Goal: Information Seeking & Learning: Learn about a topic

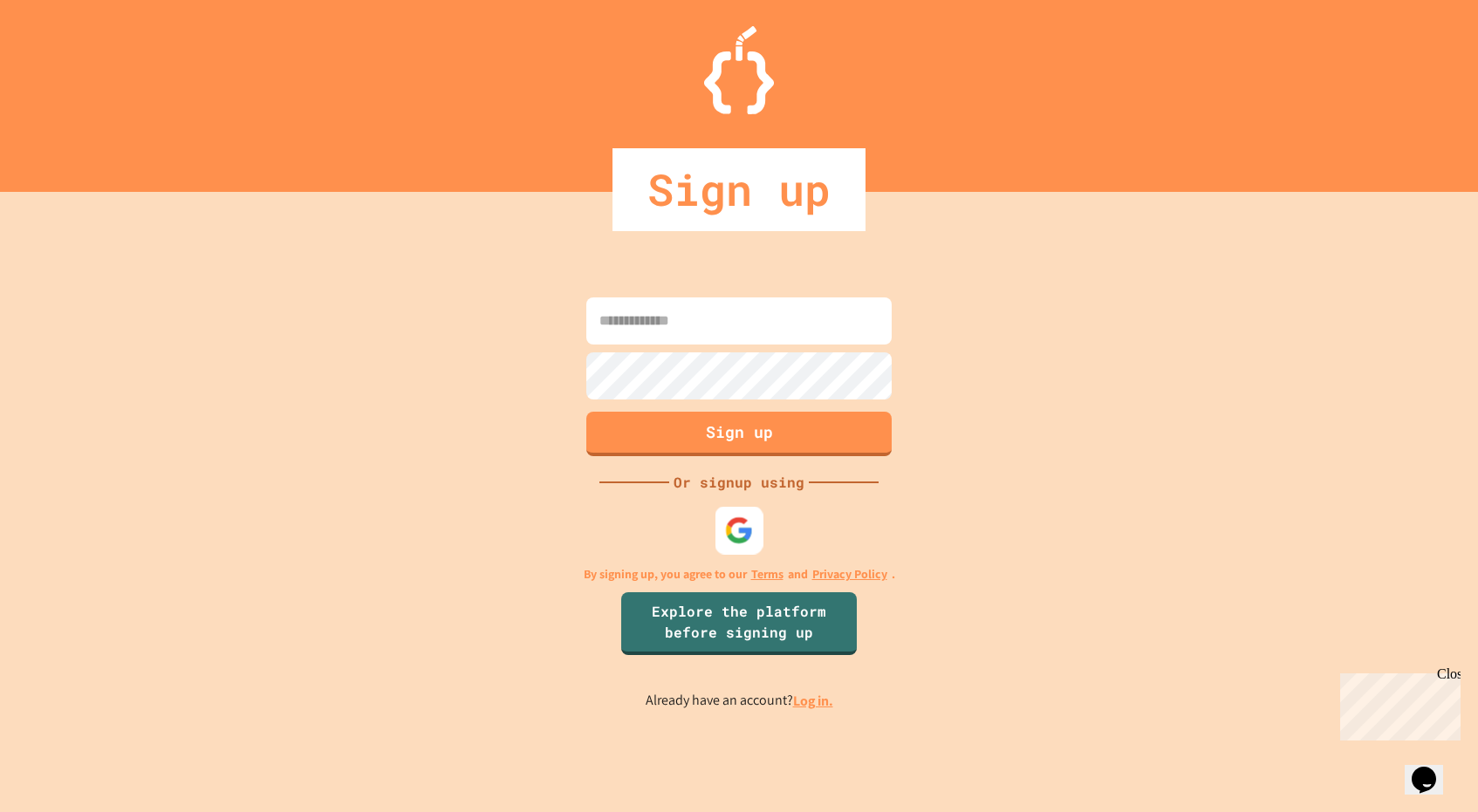
click at [732, 537] on img at bounding box center [739, 529] width 29 height 29
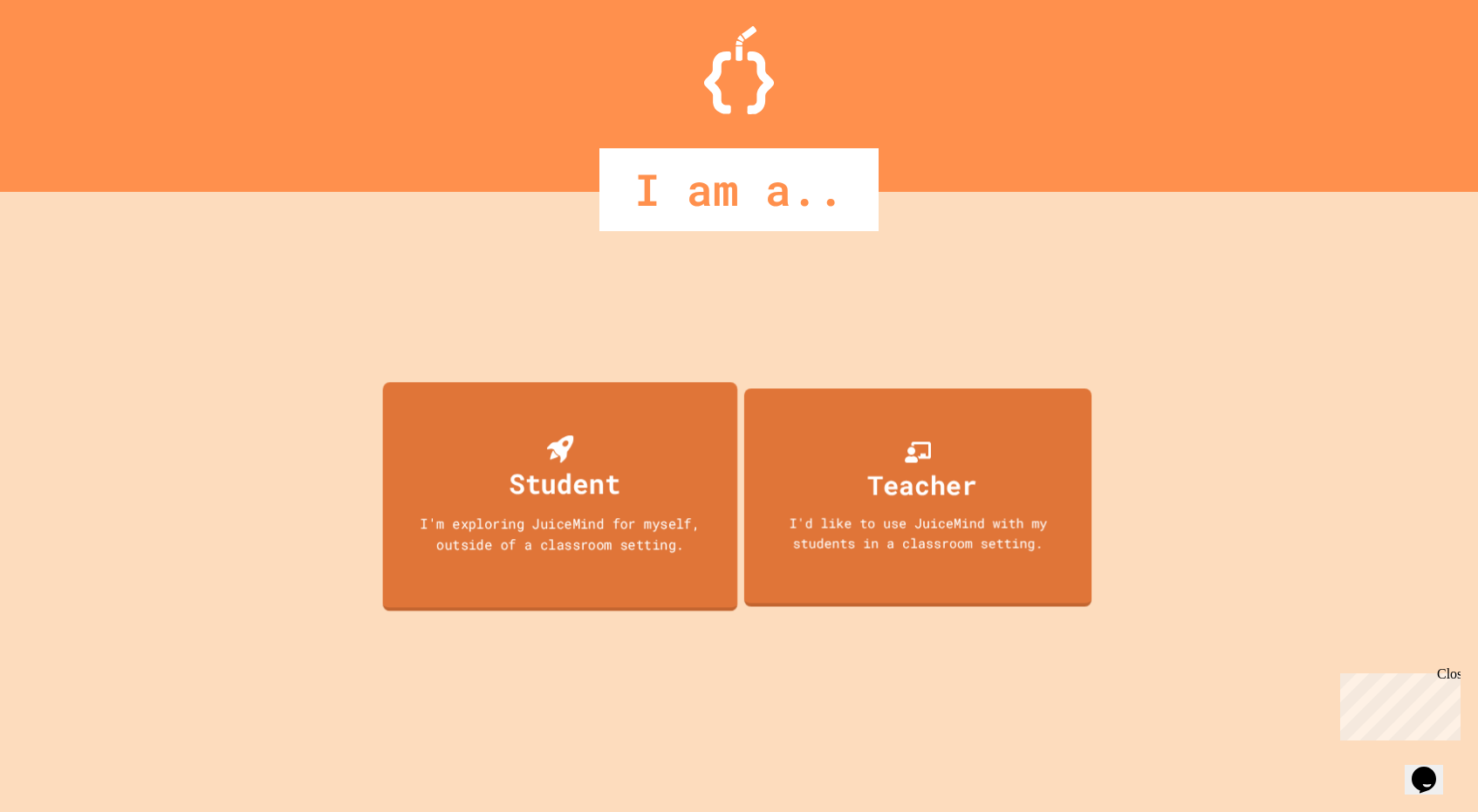
click at [648, 528] on div "I'm exploring JuiceMind for myself, outside of a classroom setting." at bounding box center [561, 533] width 320 height 41
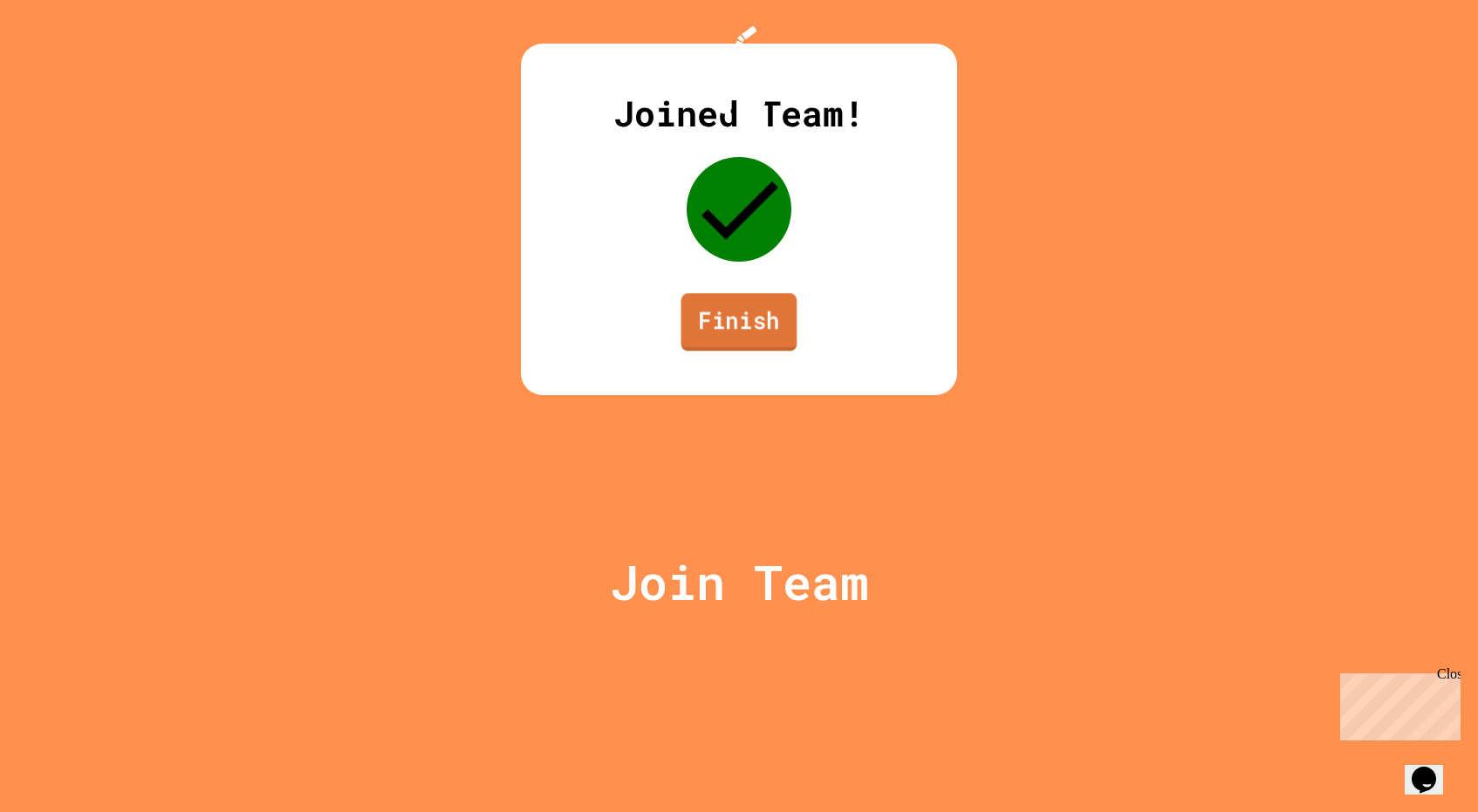
click at [741, 351] on link "Finish" at bounding box center [740, 321] width 116 height 57
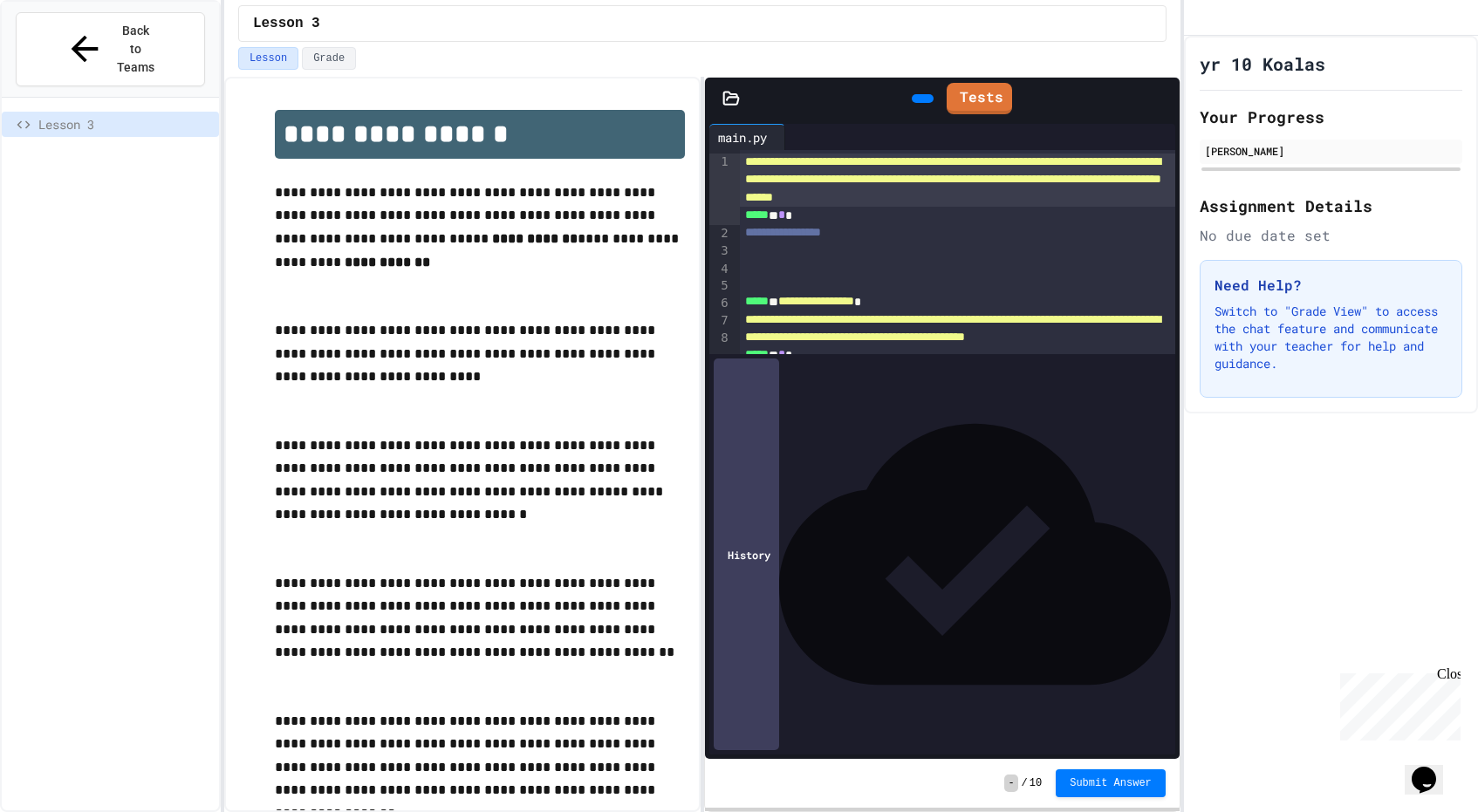
click at [920, 99] on icon at bounding box center [920, 99] width 0 height 0
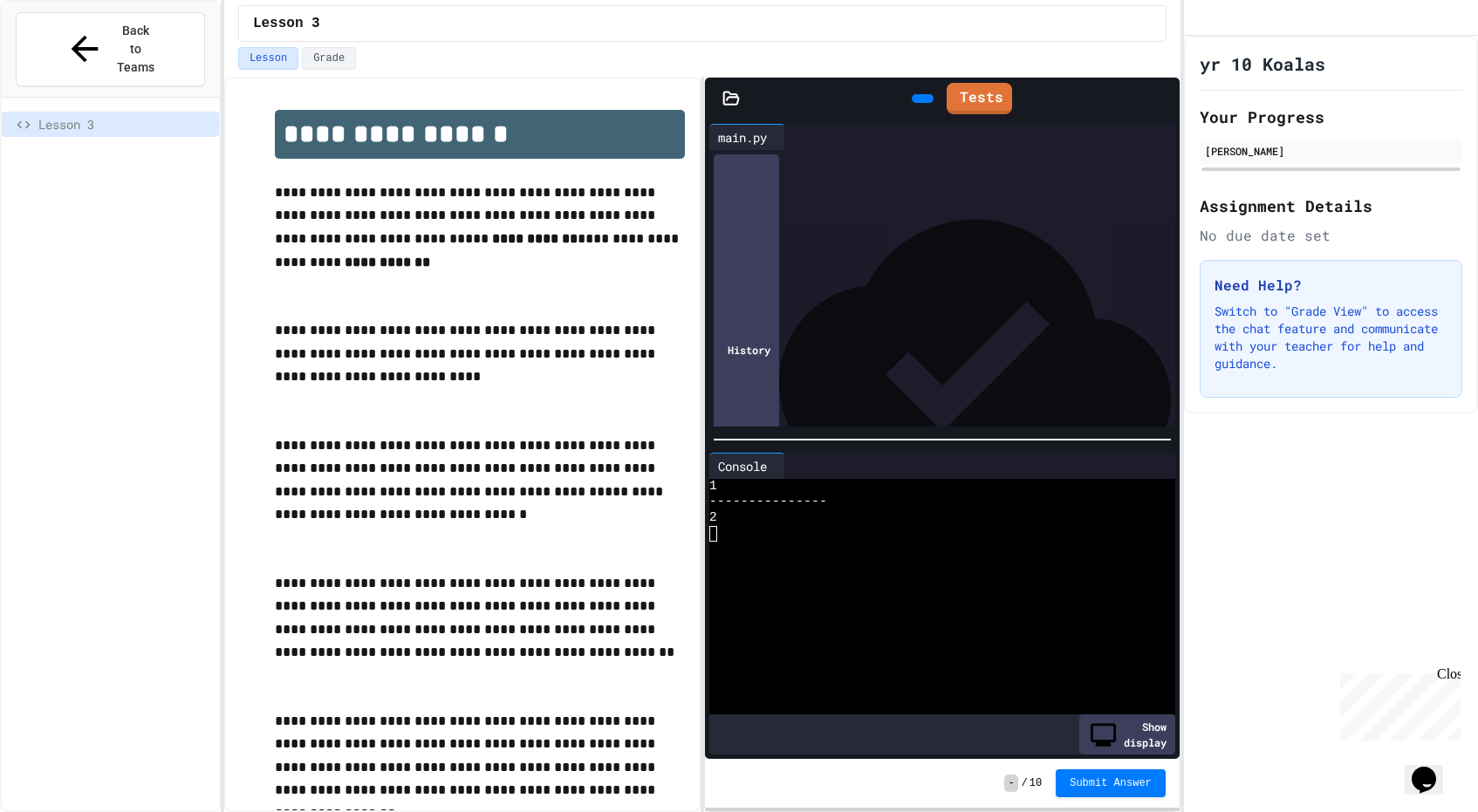
click at [714, 537] on textarea "Terminal input" at bounding box center [713, 534] width 8 height 16
click at [768, 545] on div at bounding box center [933, 550] width 448 height 16
drag, startPoint x: 841, startPoint y: 495, endPoint x: 731, endPoint y: 502, distance: 110.2
click at [731, 502] on div "--- ------------" at bounding box center [933, 503] width 448 height 16
click at [1096, 788] on span "Submit Answer" at bounding box center [1110, 782] width 82 height 14
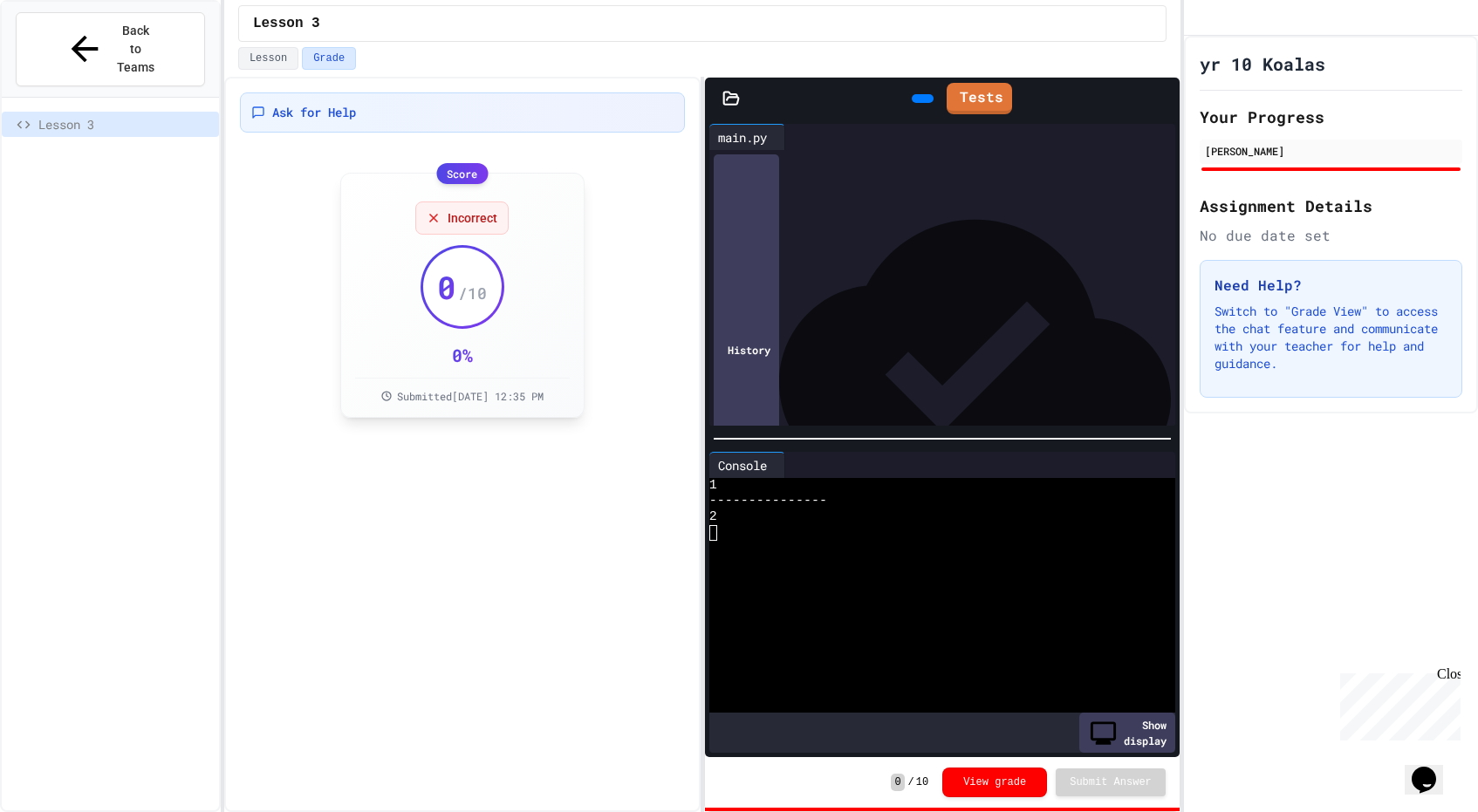
click at [461, 173] on div "Score" at bounding box center [462, 174] width 52 height 21
click at [432, 214] on icon at bounding box center [433, 218] width 14 height 14
click at [982, 791] on button "View grade" at bounding box center [994, 782] width 104 height 30
click at [914, 97] on div at bounding box center [923, 98] width 22 height 8
click at [967, 102] on link "Tests" at bounding box center [998, 97] width 62 height 33
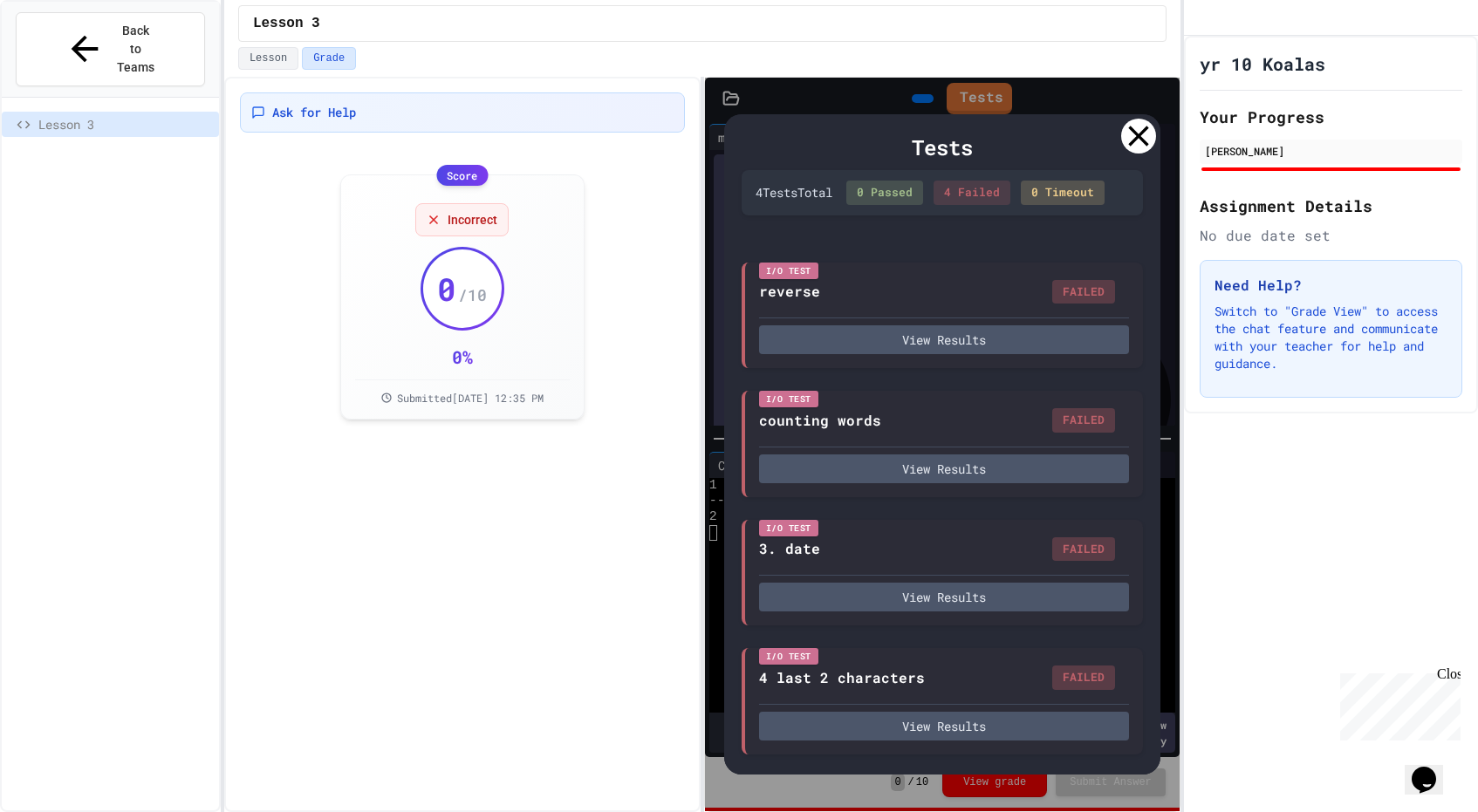
click at [1132, 142] on icon at bounding box center [1139, 136] width 35 height 35
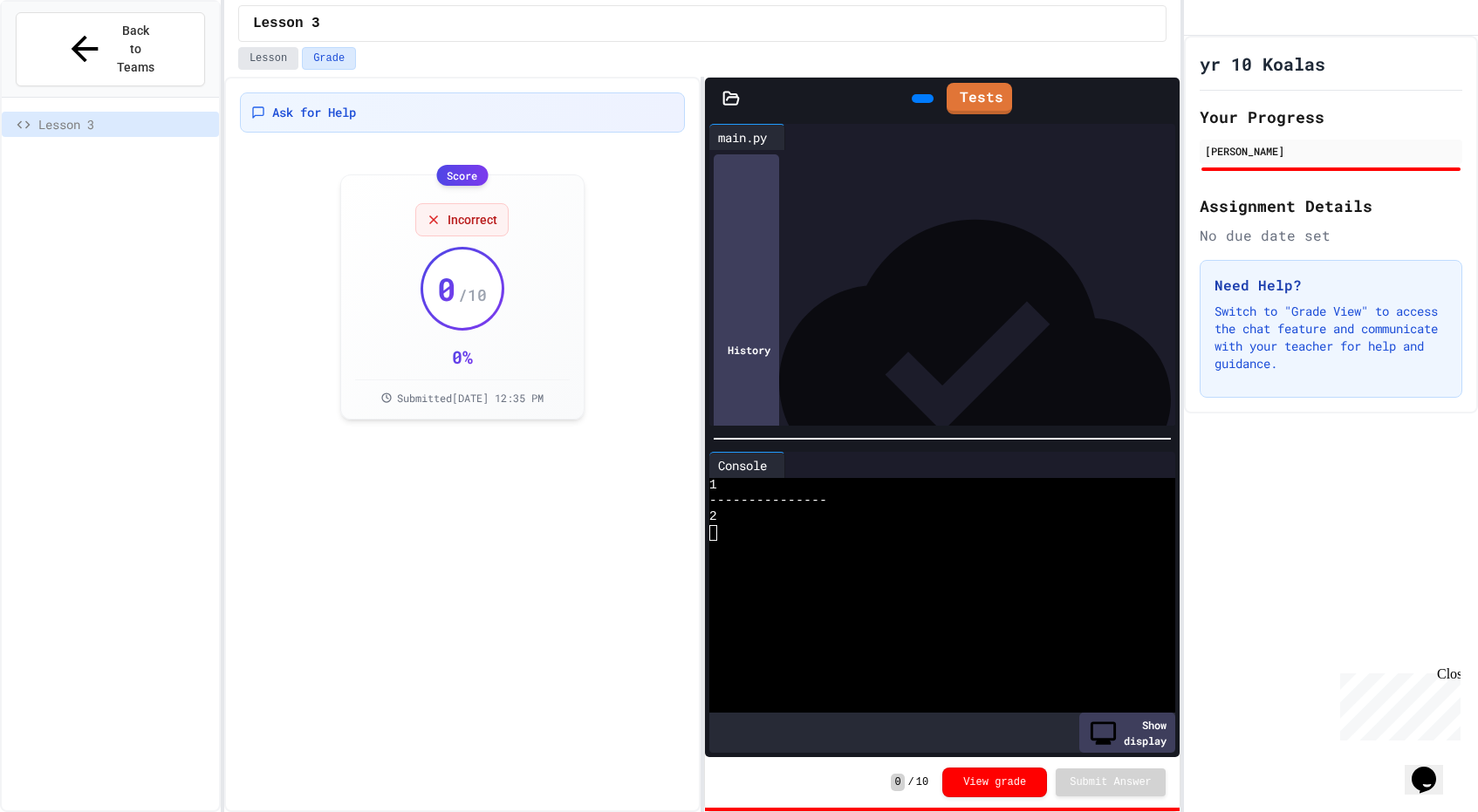
click at [262, 57] on button "Lesson" at bounding box center [268, 58] width 60 height 23
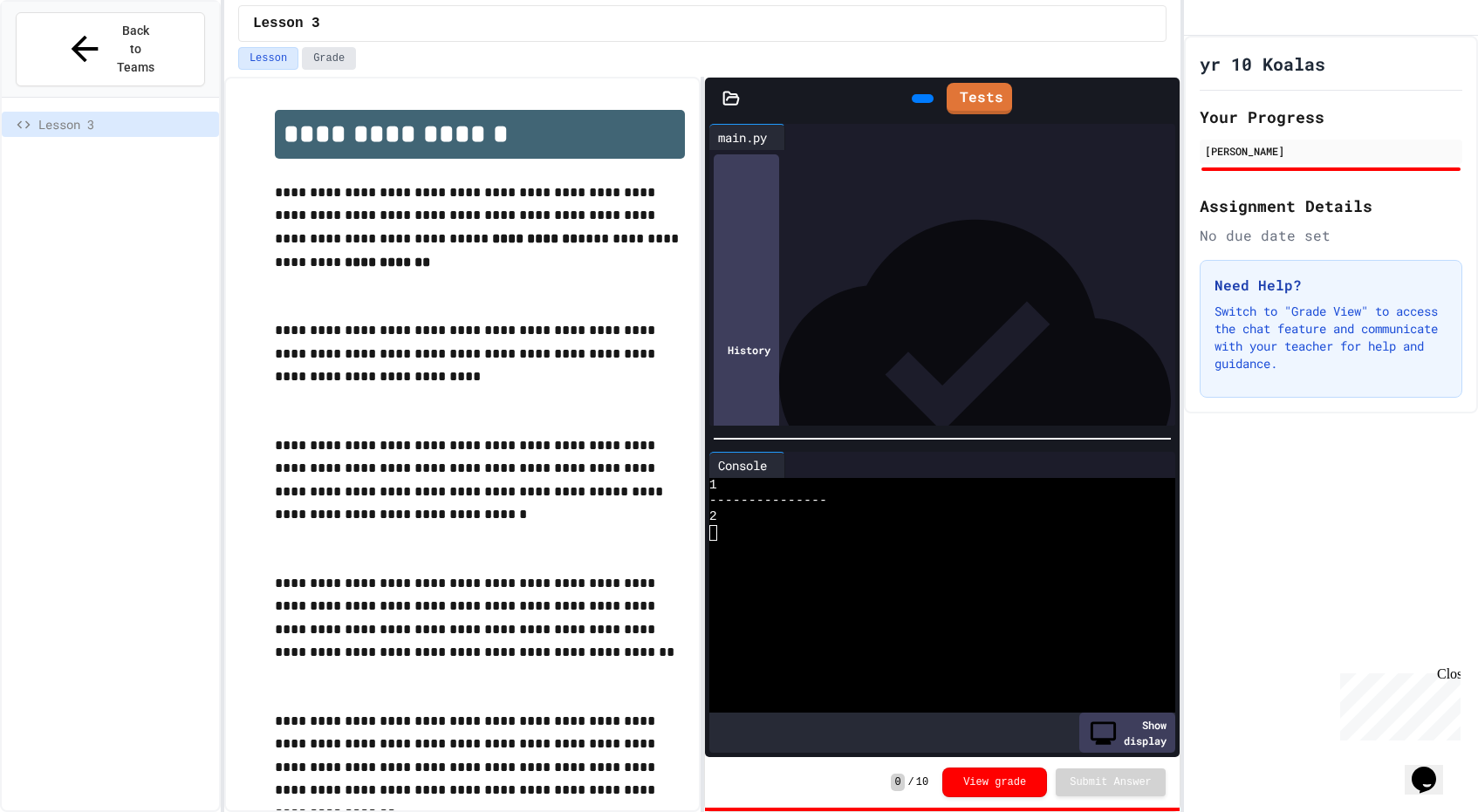
click at [318, 57] on button "Grade" at bounding box center [329, 58] width 55 height 23
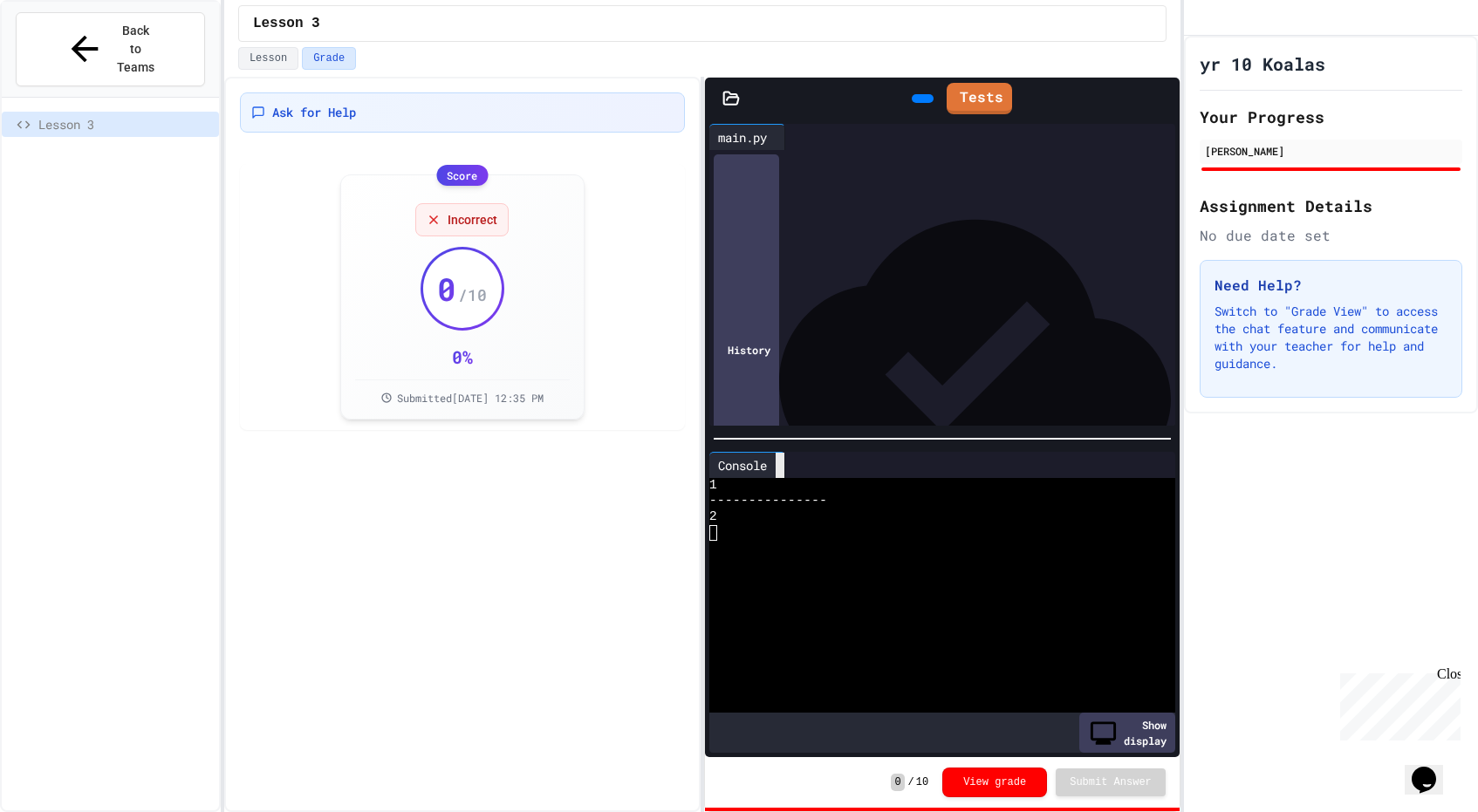
click at [780, 465] on icon at bounding box center [780, 465] width 0 height 0
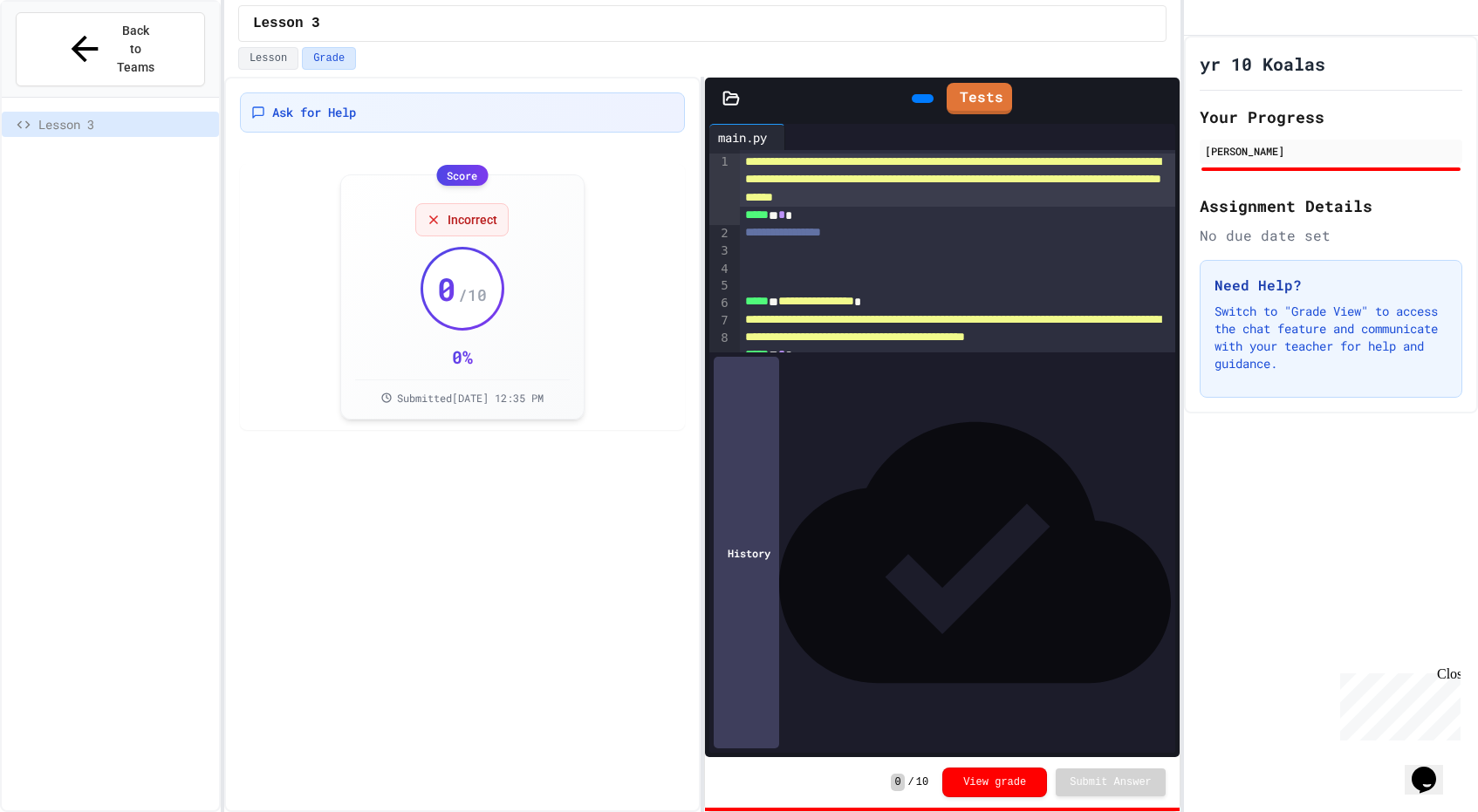
click at [920, 99] on icon at bounding box center [920, 99] width 0 height 0
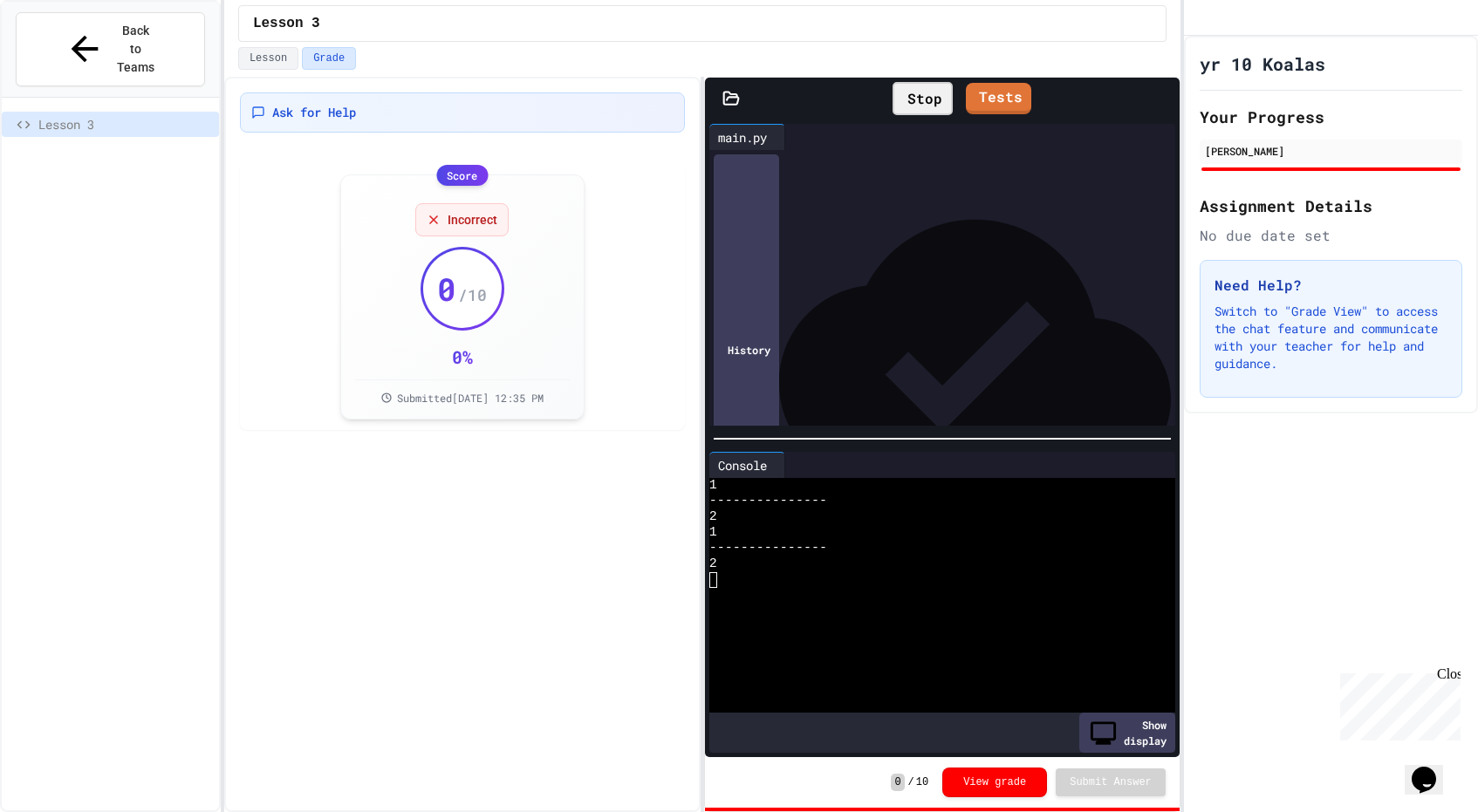
click at [782, 260] on div at bounding box center [957, 251] width 435 height 18
click at [762, 276] on div at bounding box center [957, 268] width 435 height 18
click at [927, 103] on icon at bounding box center [932, 108] width 9 height 12
click at [902, 95] on div "Stop" at bounding box center [922, 99] width 60 height 33
click at [927, 103] on icon at bounding box center [932, 108] width 9 height 12
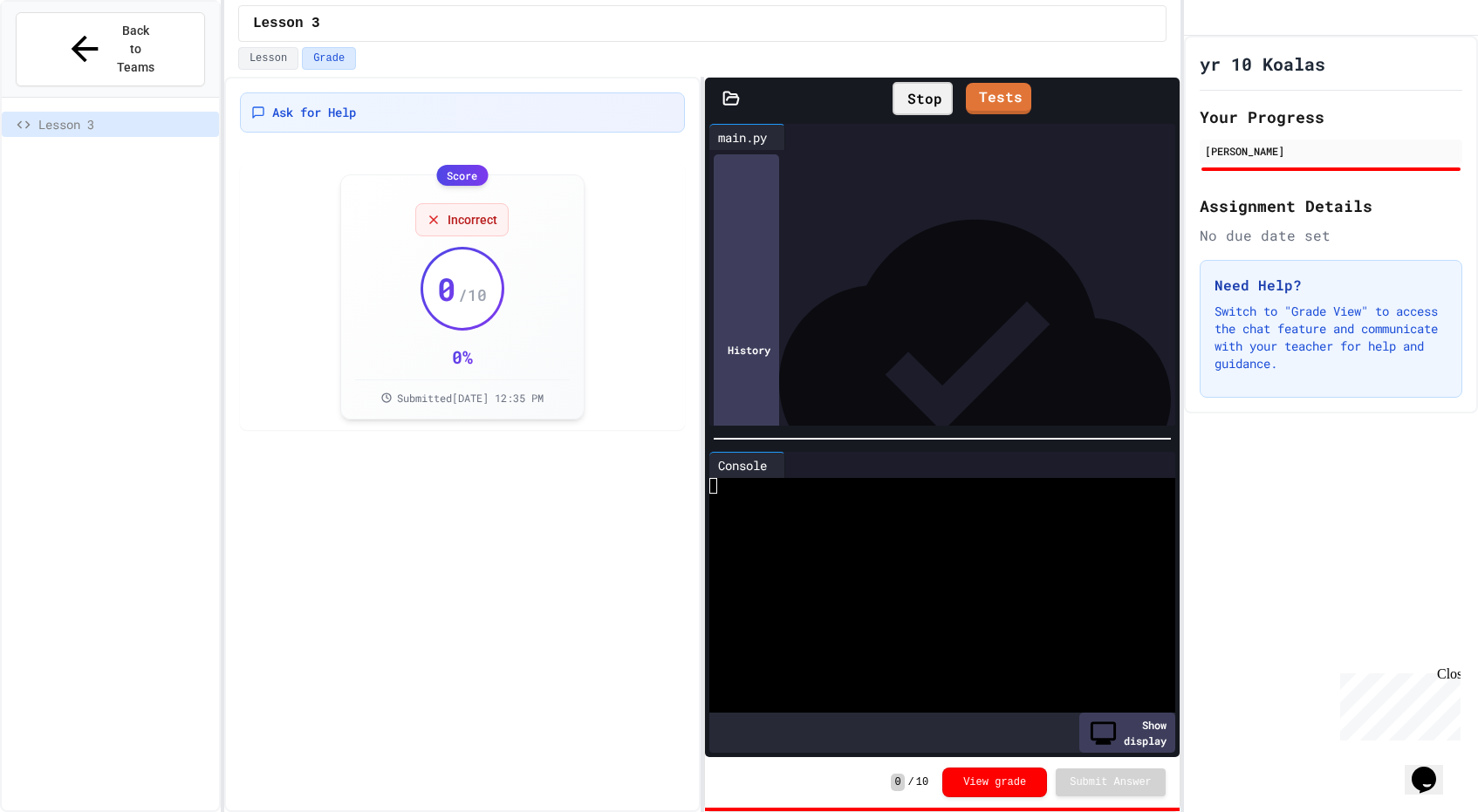
click at [902, 95] on div "Stop" at bounding box center [922, 99] width 60 height 33
click at [920, 99] on icon at bounding box center [920, 99] width 0 height 0
click at [1254, 164] on div "[PERSON_NAME]" at bounding box center [1331, 151] width 262 height 24
click at [781, 260] on div at bounding box center [957, 251] width 435 height 18
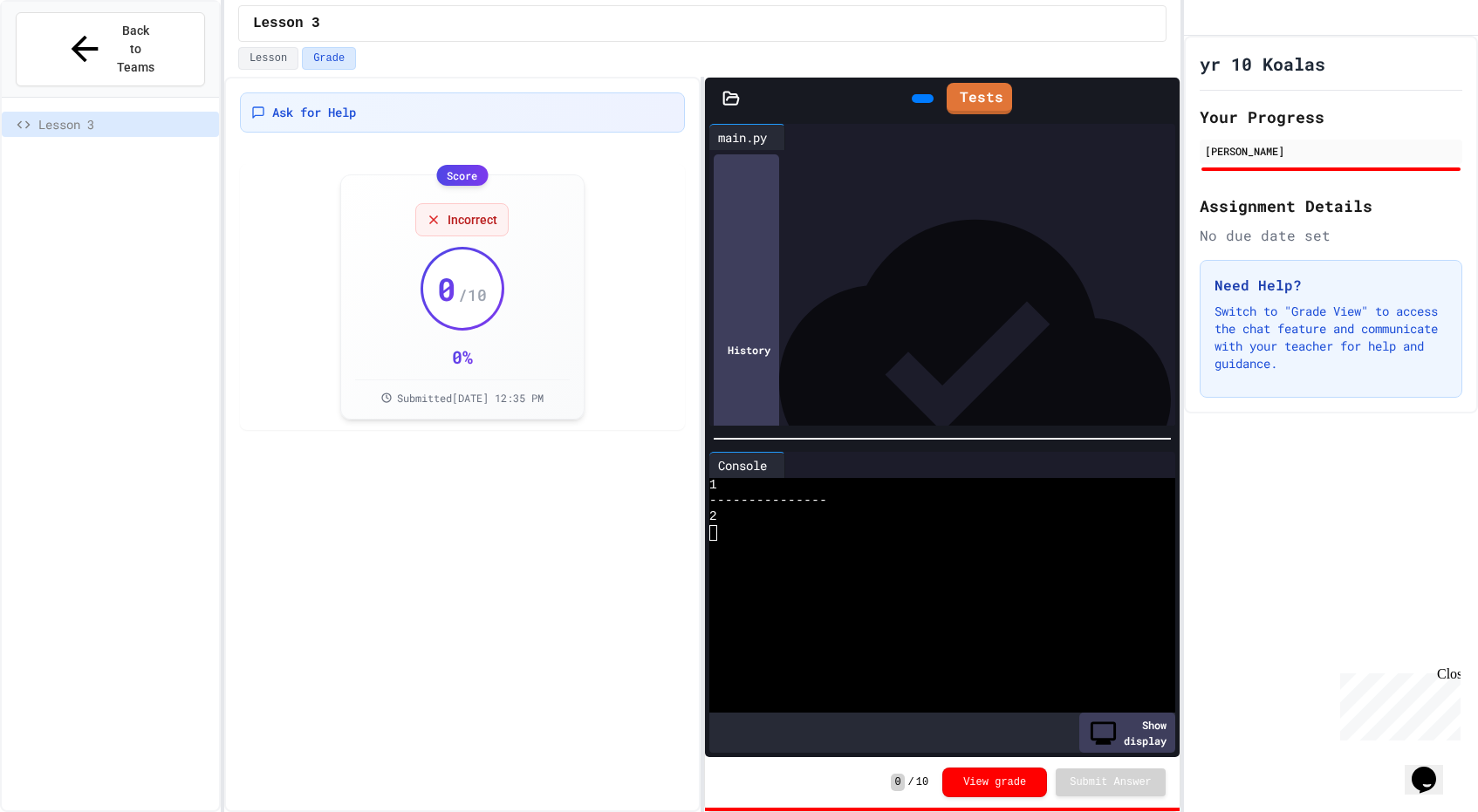
click at [920, 99] on icon at bounding box center [920, 99] width 0 height 0
click at [762, 412] on div "History" at bounding box center [746, 350] width 66 height 392
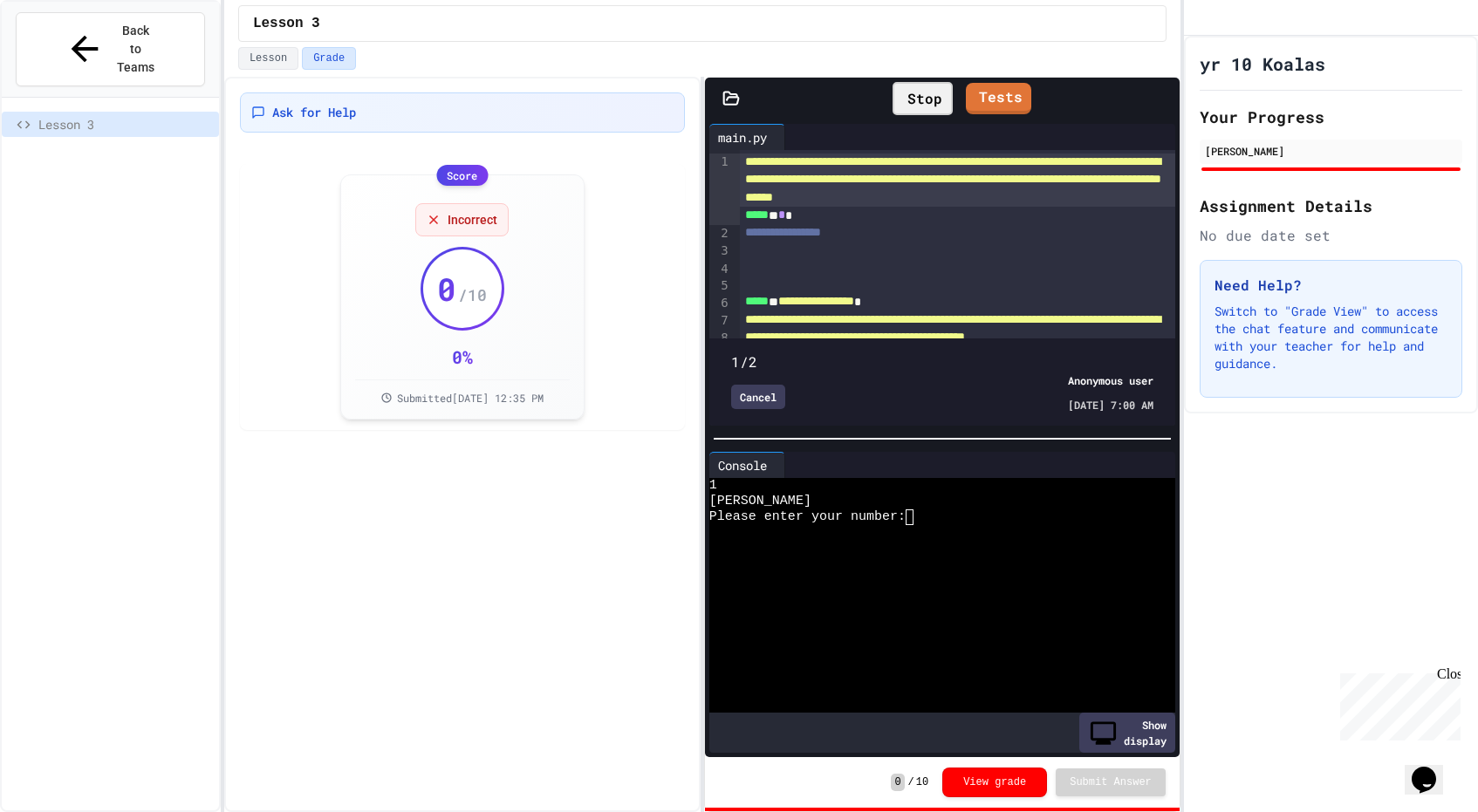
click at [732, 352] on span at bounding box center [941, 352] width 422 height 0
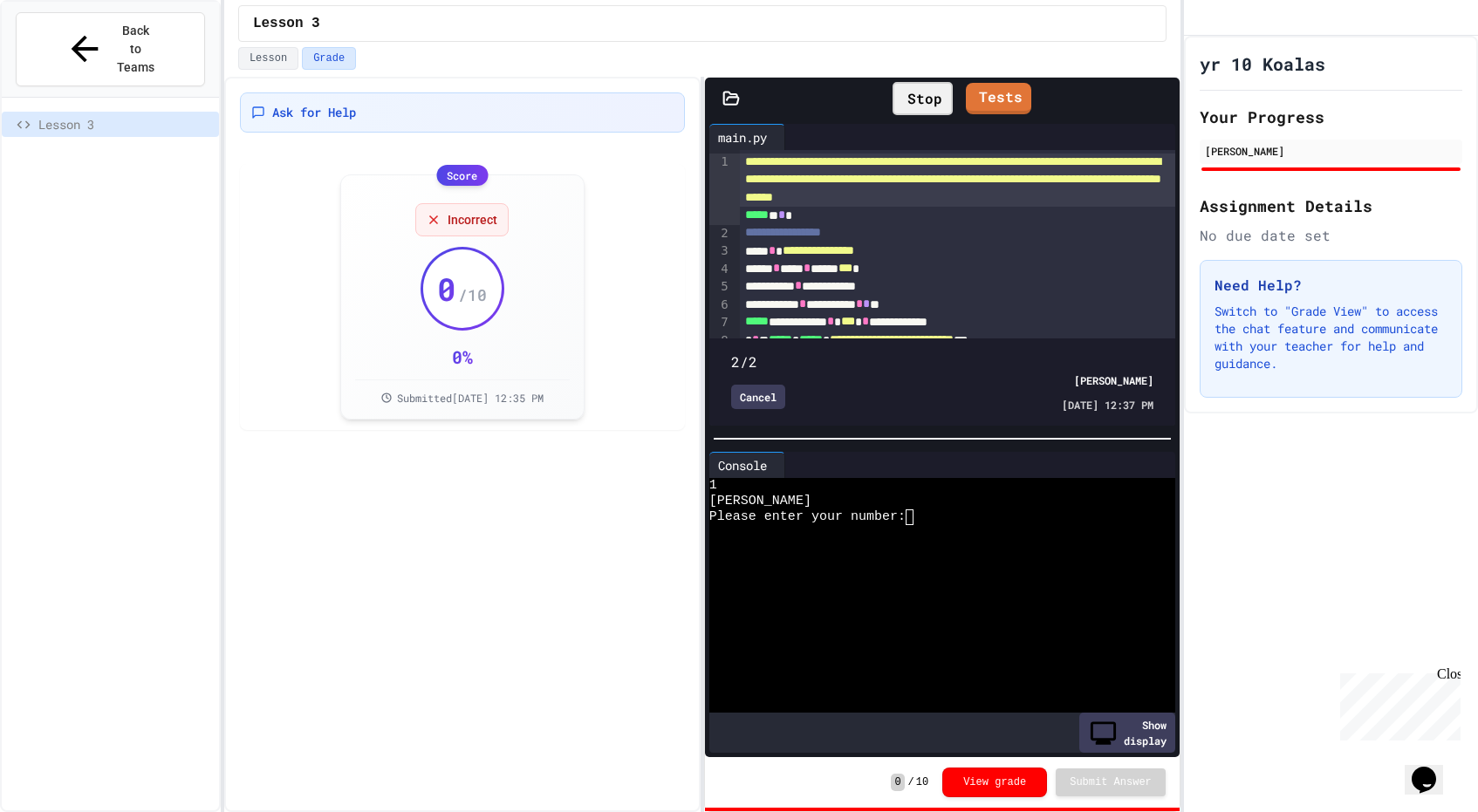
type input "*"
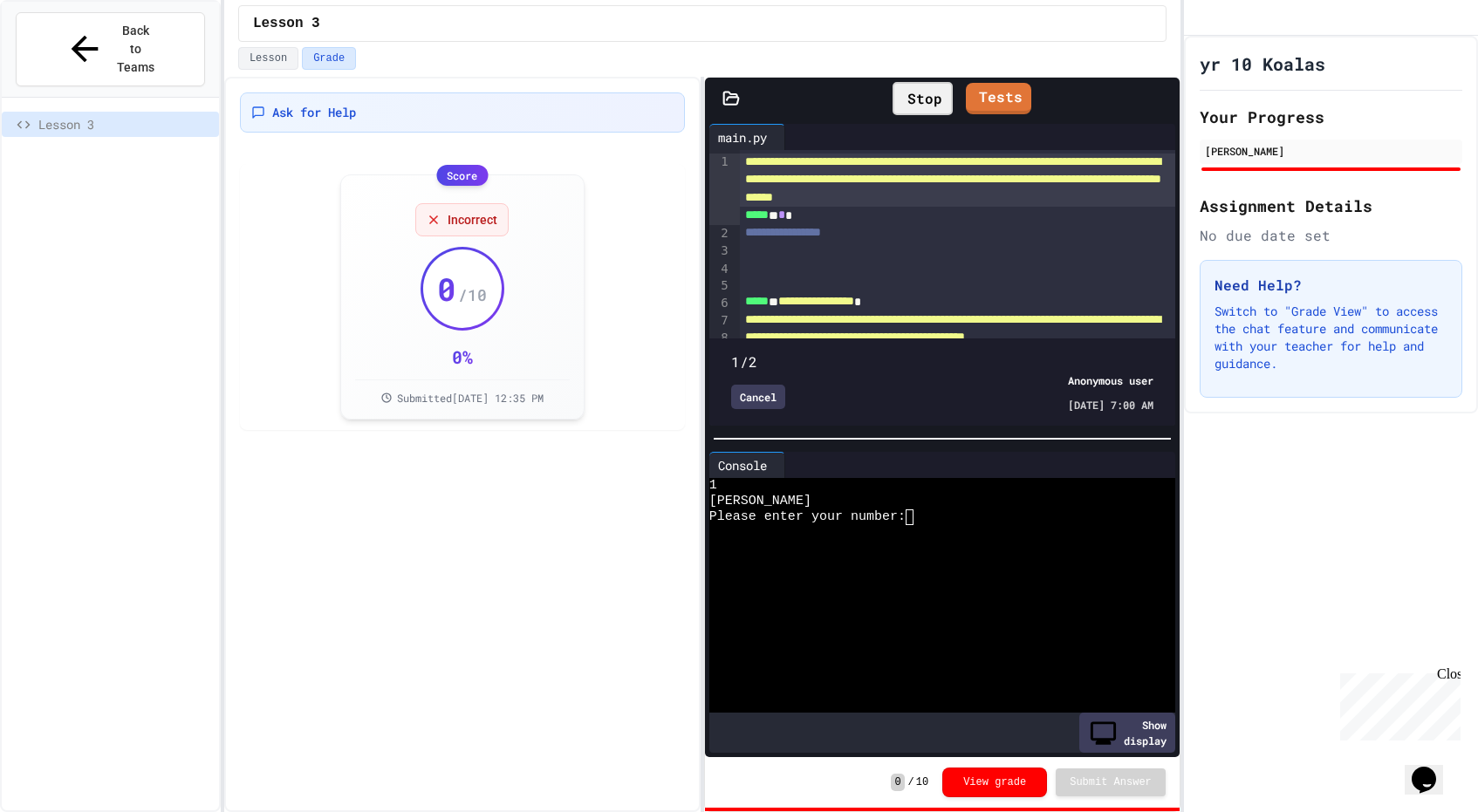
drag, startPoint x: 733, startPoint y: 332, endPoint x: 756, endPoint y: 374, distance: 47.9
click at [757, 364] on div "1/2 Cancel Anonymous user [DATE] 7:00 AM" at bounding box center [942, 382] width 457 height 79
click at [754, 373] on div "Cancel Anonymous user [DATE] 7:00 AM" at bounding box center [941, 392] width 422 height 40
click at [995, 84] on link "Tests" at bounding box center [999, 97] width 67 height 33
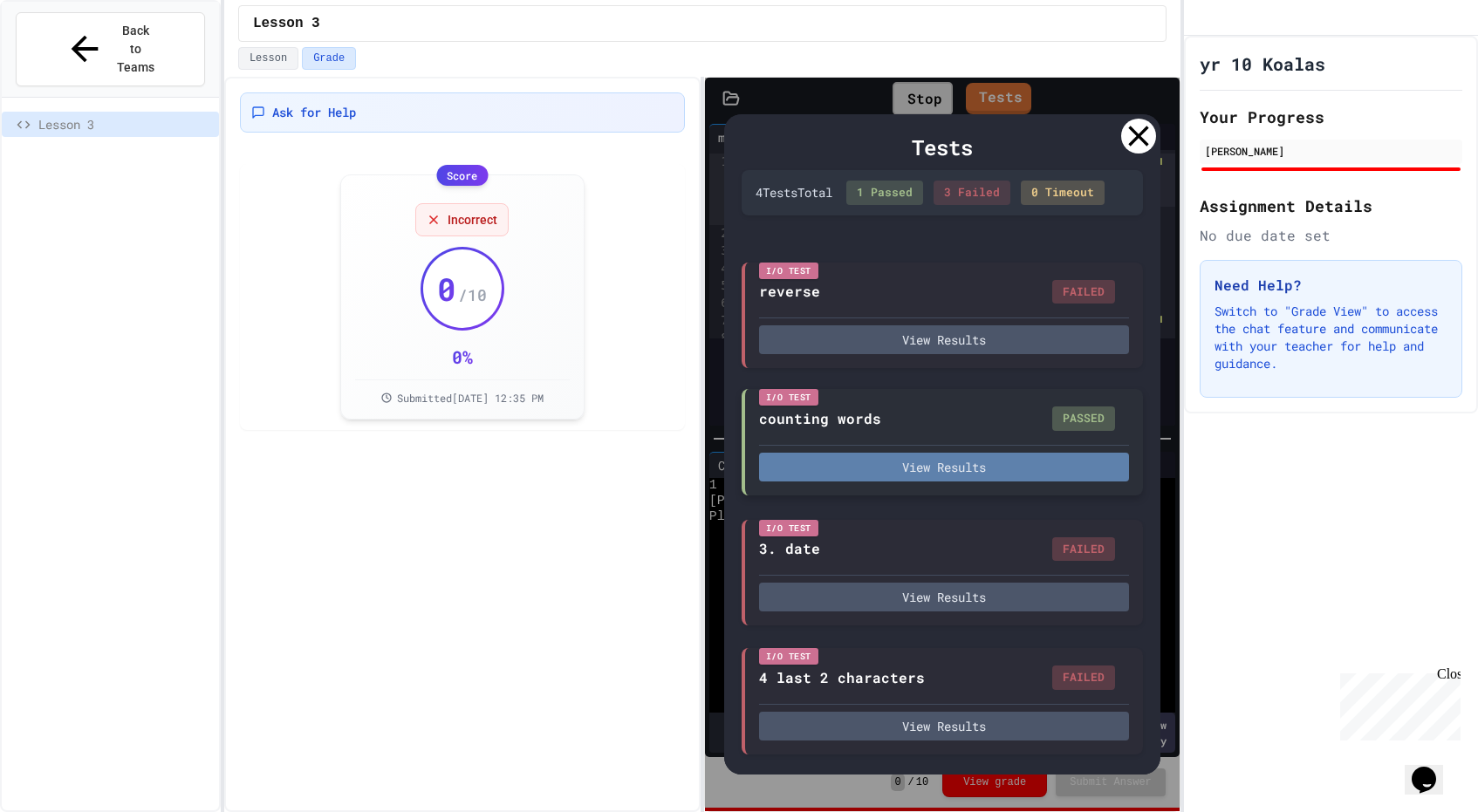
click at [911, 471] on button "View Results" at bounding box center [944, 467] width 370 height 29
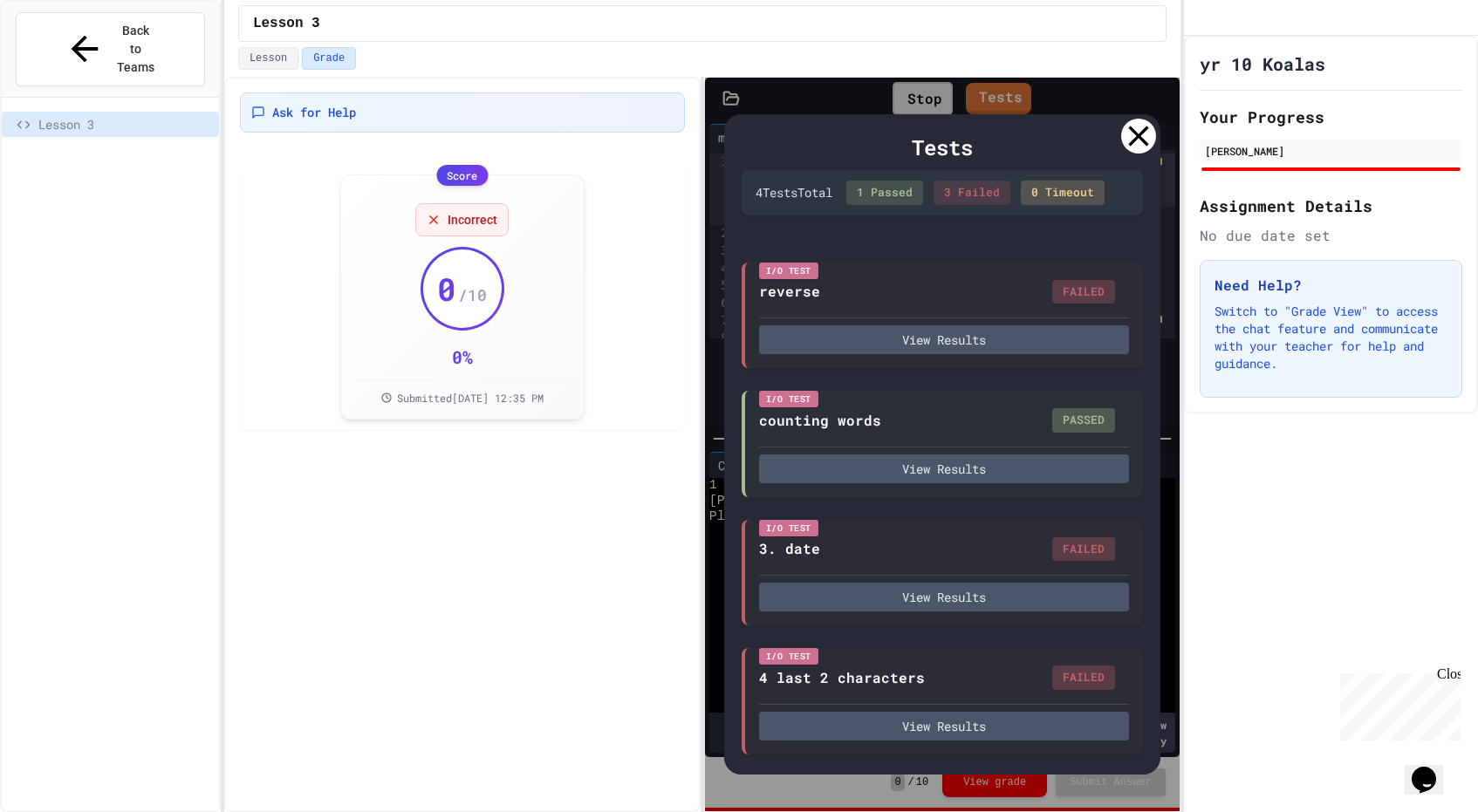
click at [1139, 136] on icon at bounding box center [1138, 136] width 20 height 20
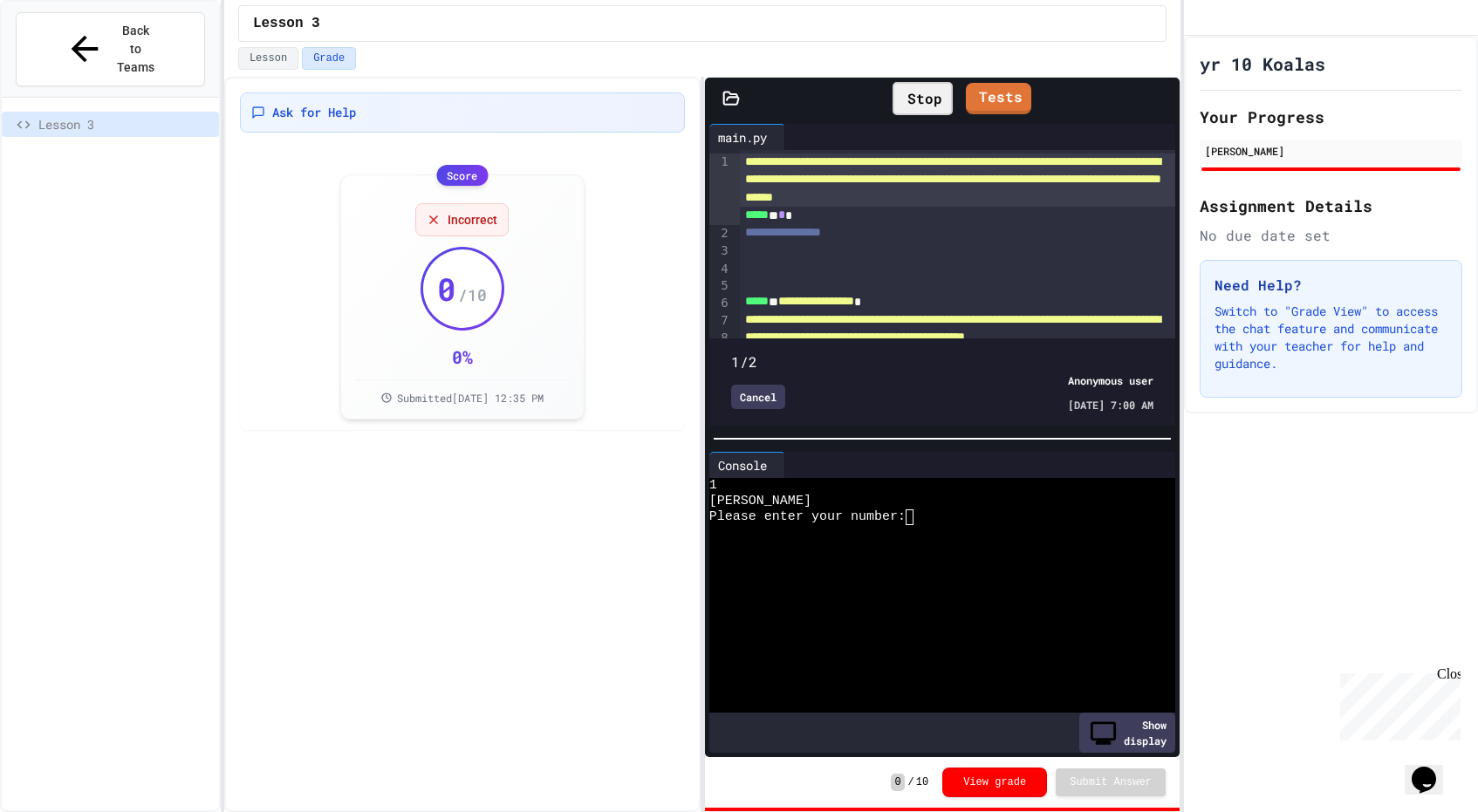
click at [761, 392] on div "Cancel" at bounding box center [757, 397] width 55 height 24
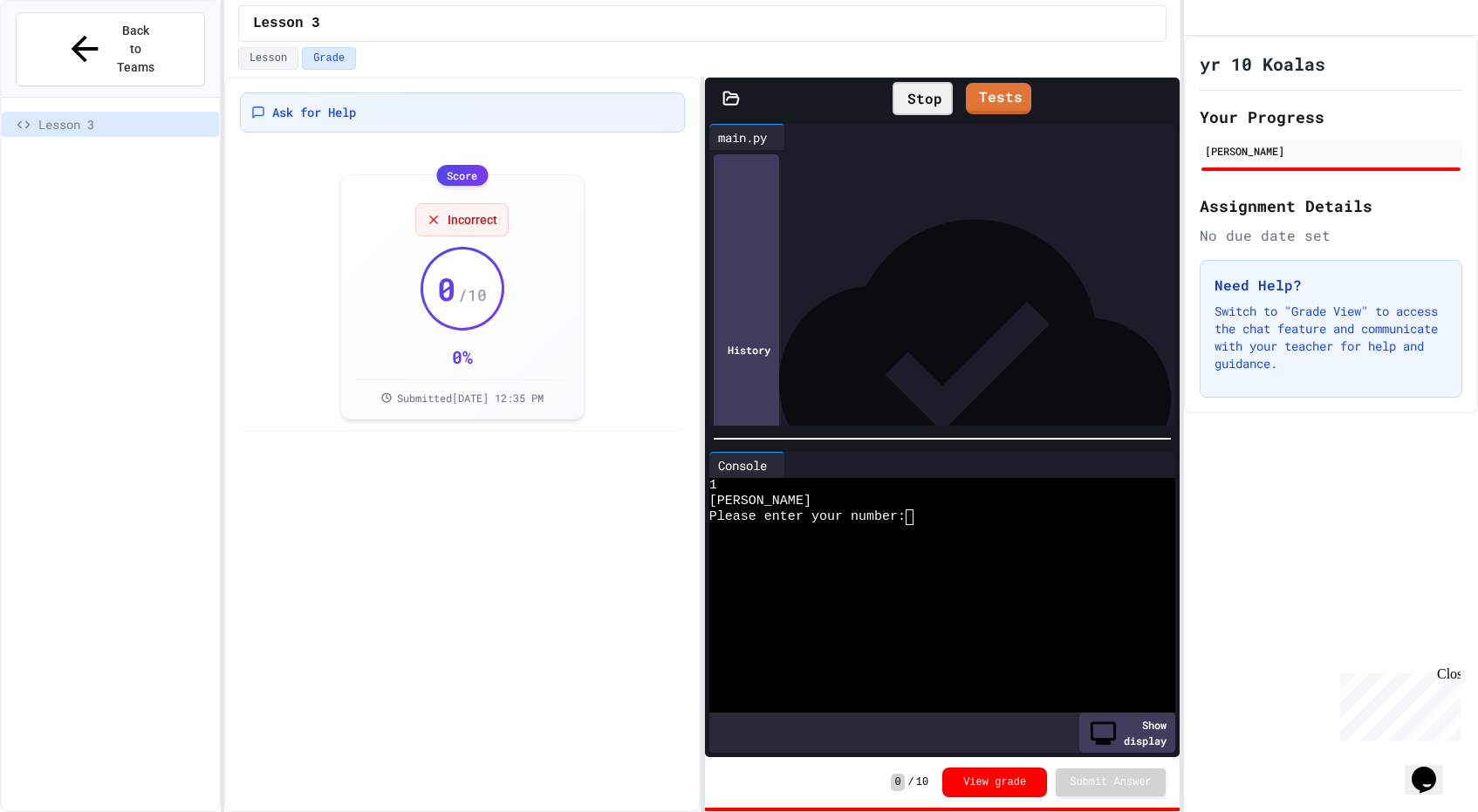
scroll to position [42, 0]
click at [1079, 14] on div "Lesson 3" at bounding box center [702, 24] width 928 height 37
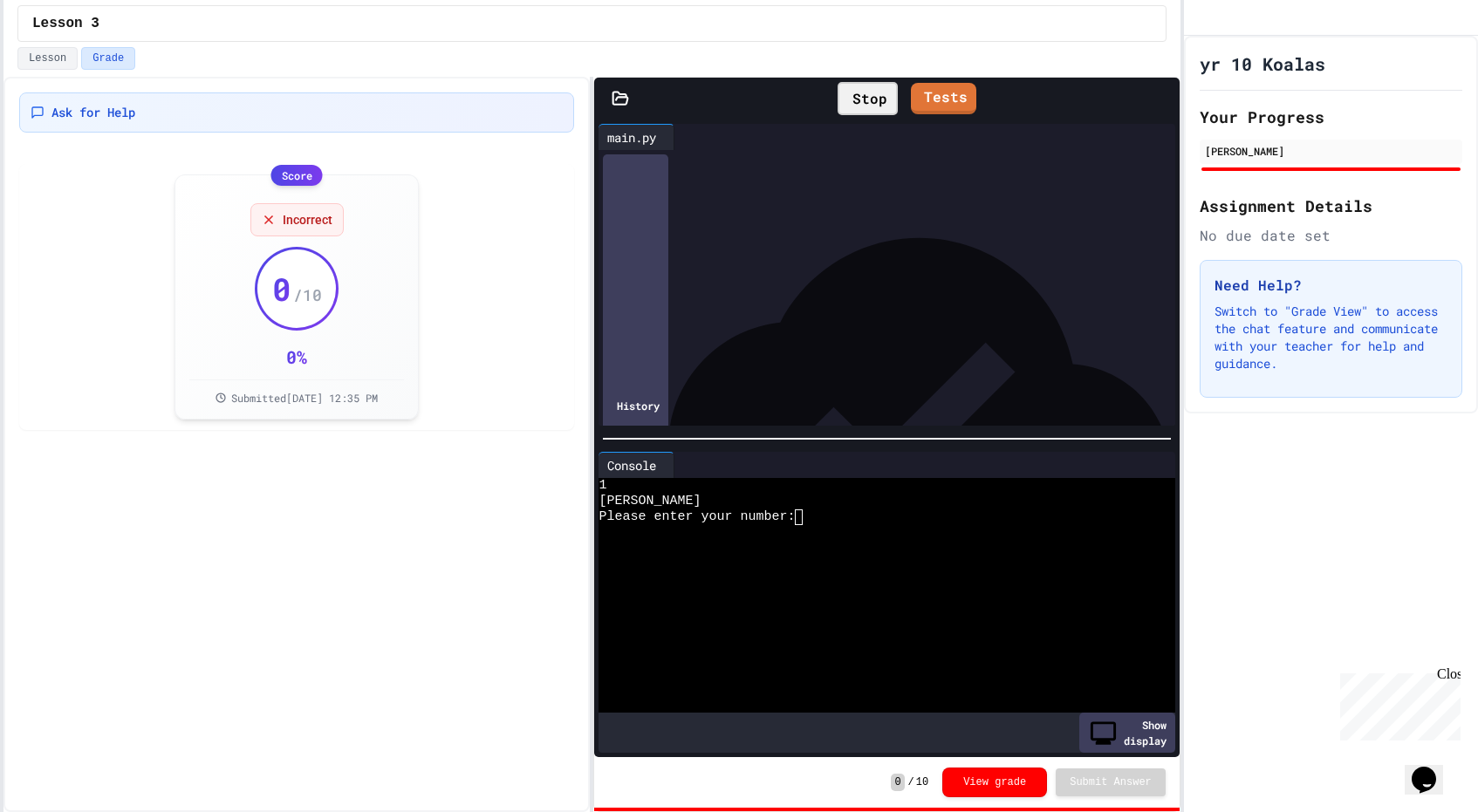
click at [0, 261] on html "**********" at bounding box center [739, 406] width 1478 height 812
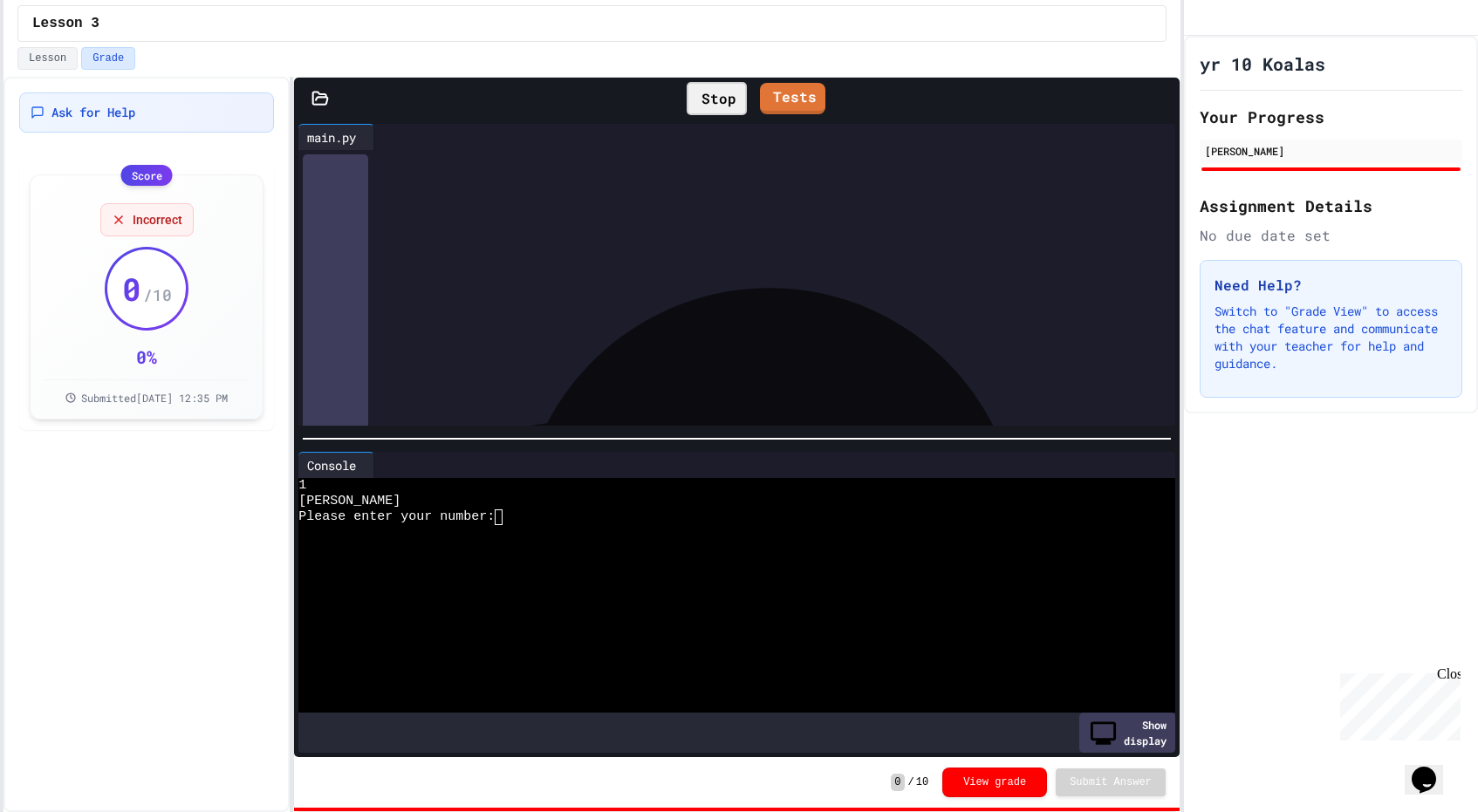
click at [293, 403] on div "**********" at bounding box center [592, 444] width 1177 height 735
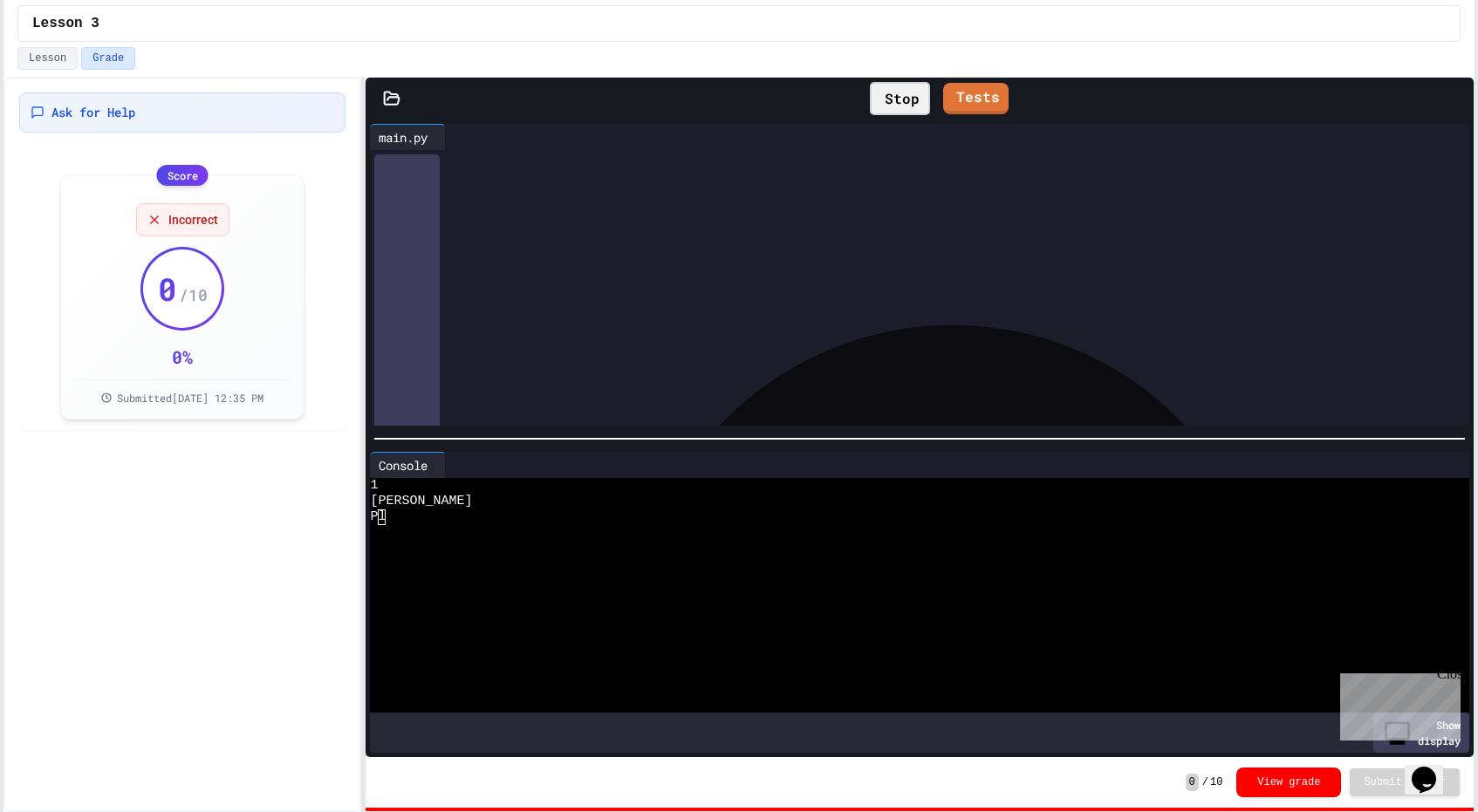
click at [1477, 465] on html "**********" at bounding box center [739, 406] width 1478 height 812
click at [475, 203] on span "**********" at bounding box center [444, 197] width 76 height 12
click at [1451, 676] on div "Close" at bounding box center [1448, 678] width 22 height 22
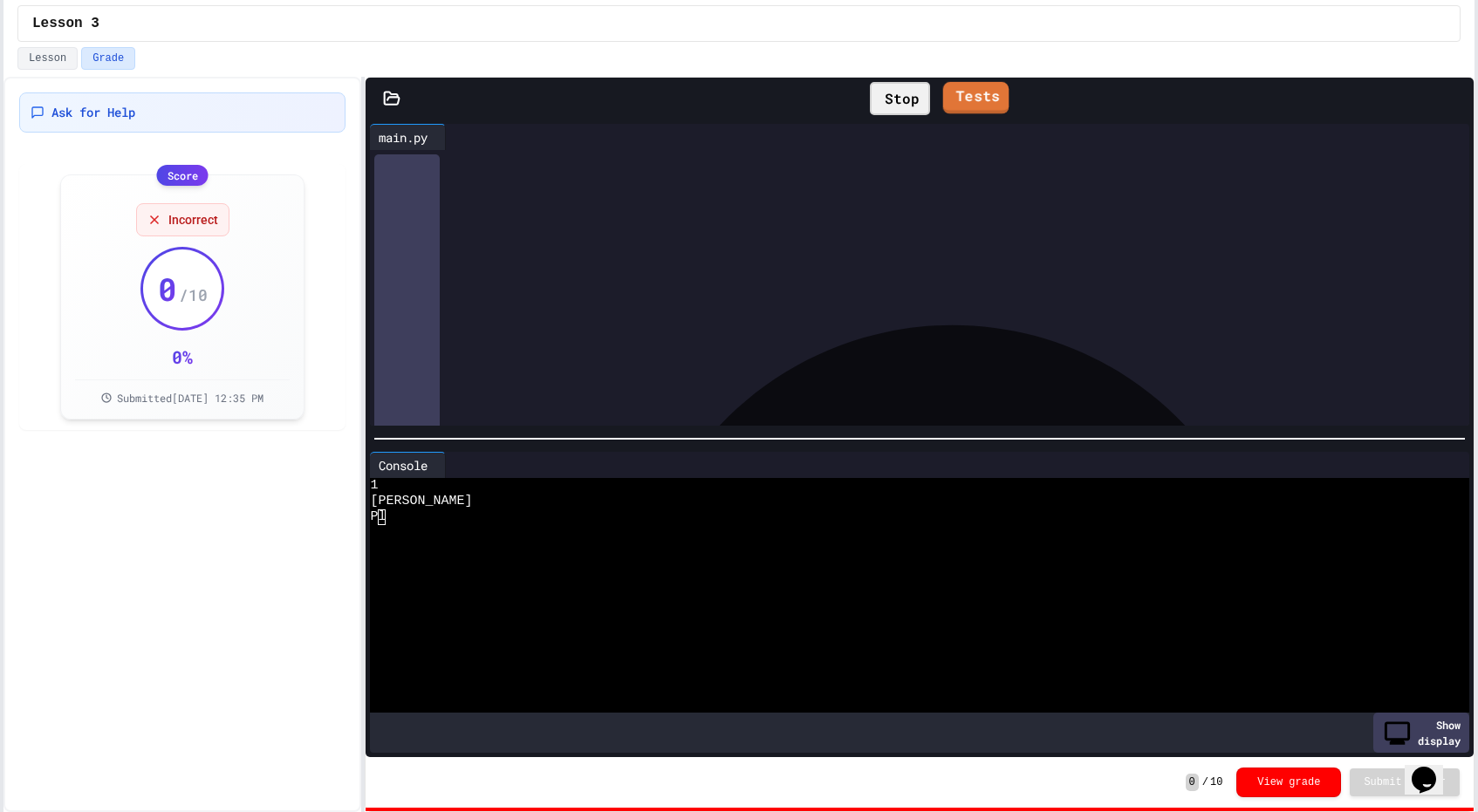
click at [882, 103] on div "Stop" at bounding box center [900, 99] width 60 height 33
click at [657, 242] on div "***** * **** * ***** * *** *" at bounding box center [935, 233] width 1068 height 18
click at [162, 222] on div "Incorrect" at bounding box center [182, 218] width 93 height 33
click at [161, 222] on div "Incorrect" at bounding box center [182, 218] width 93 height 33
click at [151, 218] on icon at bounding box center [154, 218] width 7 height 7
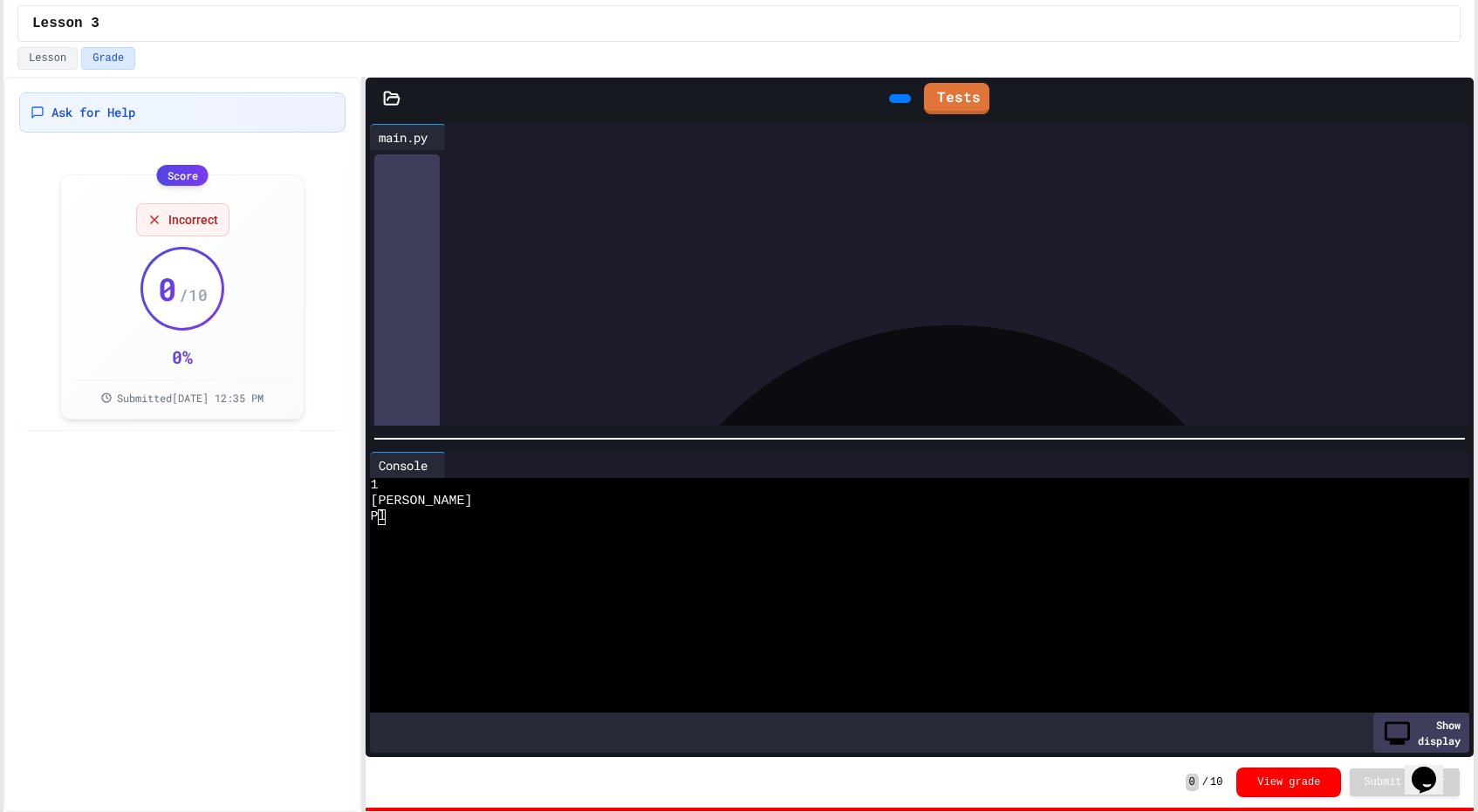
click at [876, 242] on div "***** * **** * ***** * *** *" at bounding box center [935, 233] width 1068 height 18
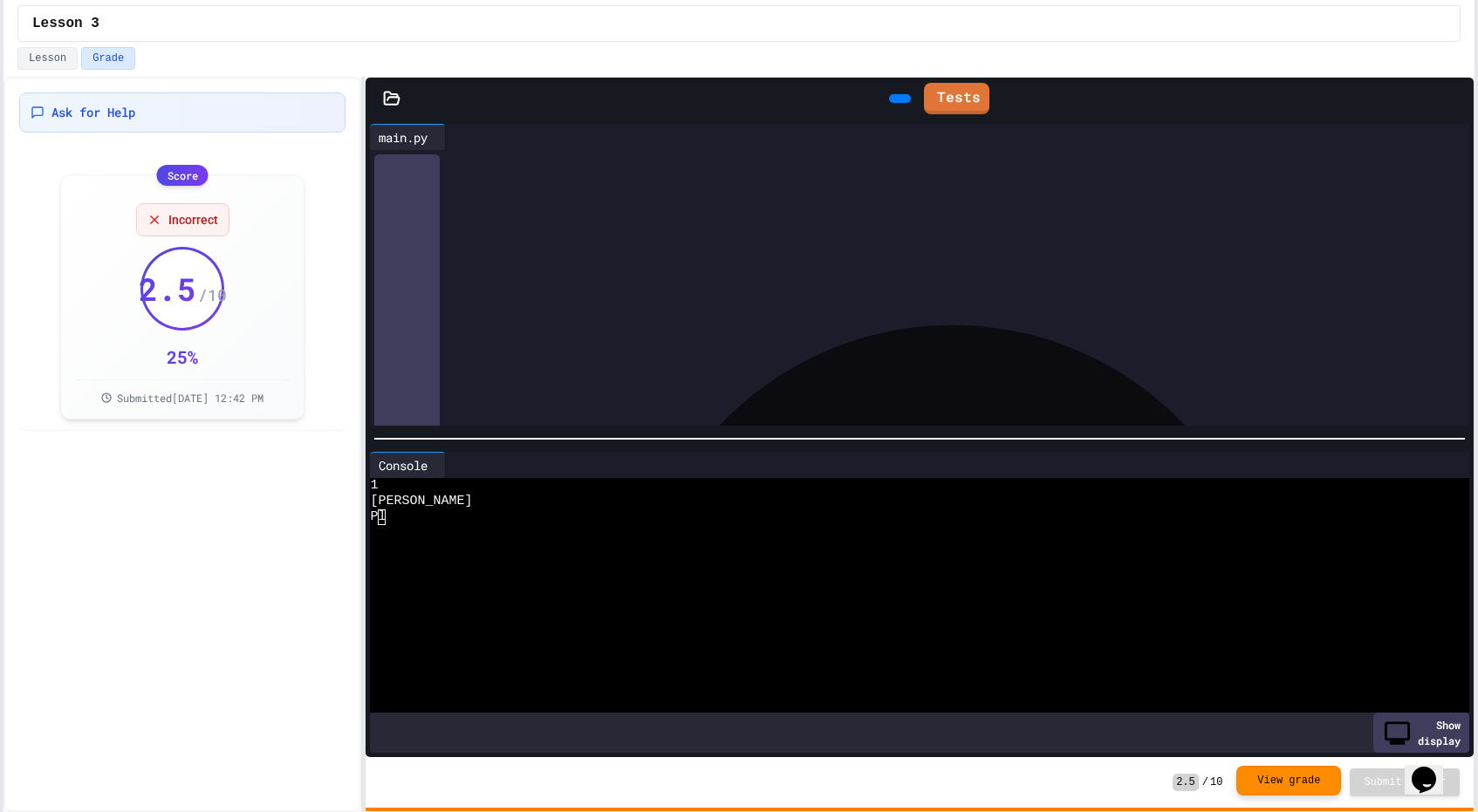
click at [1268, 780] on button "View grade" at bounding box center [1288, 781] width 104 height 30
click at [380, 515] on div "P l" at bounding box center [911, 517] width 1084 height 16
click at [898, 99] on icon at bounding box center [898, 99] width 0 height 0
click at [580, 511] on textarea "Terminal input" at bounding box center [577, 517] width 8 height 16
